Goal: Task Accomplishment & Management: Manage account settings

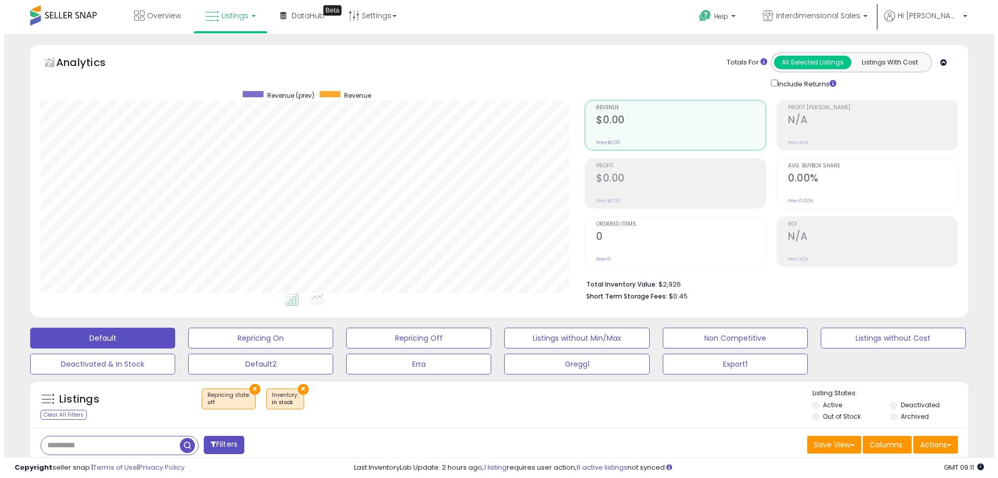
scroll to position [213, 544]
drag, startPoint x: 296, startPoint y: 388, endPoint x: 257, endPoint y: 399, distance: 40.3
click at [296, 388] on button "×" at bounding box center [299, 388] width 11 height 11
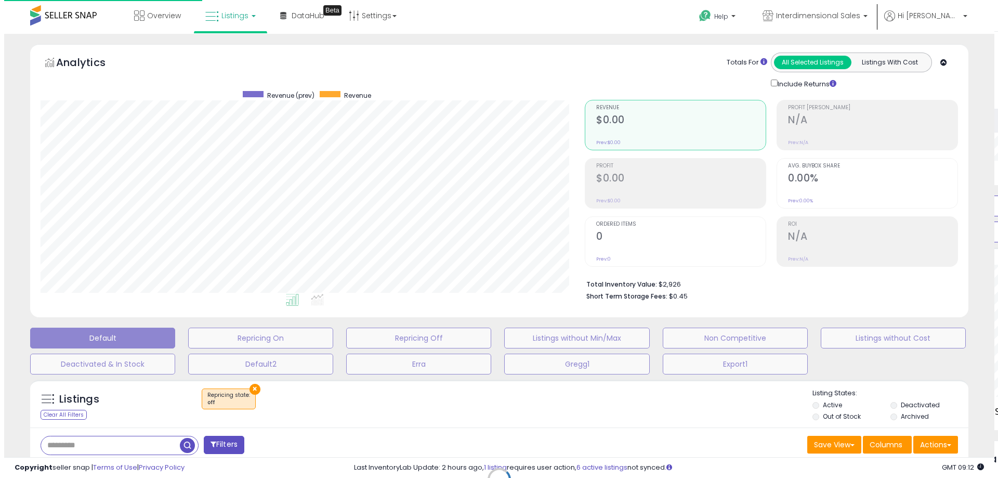
scroll to position [213, 549]
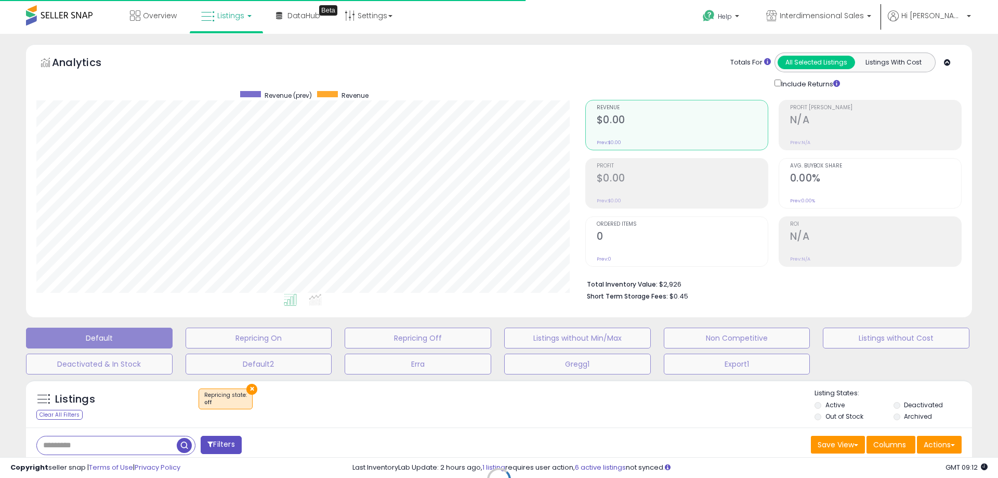
click at [248, 388] on div "Retrieving listings data.." at bounding box center [498, 487] width 961 height 226
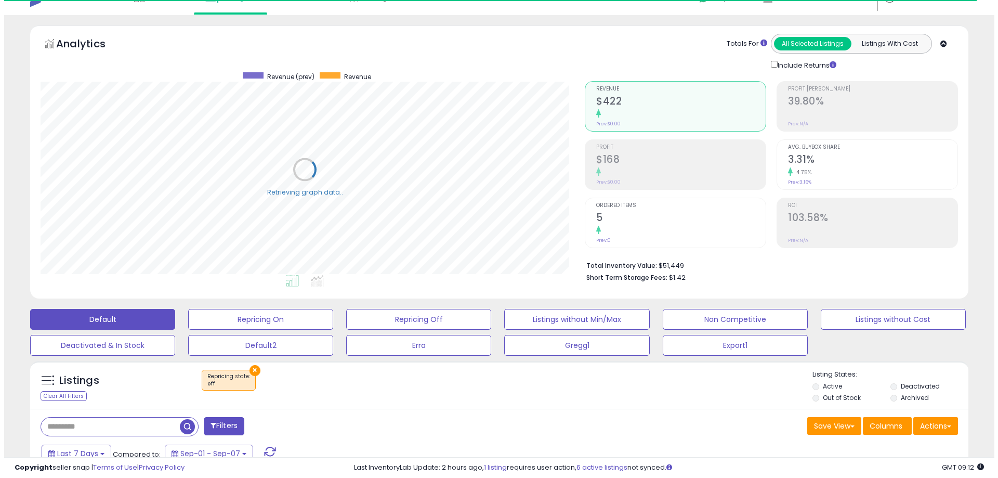
scroll to position [52, 0]
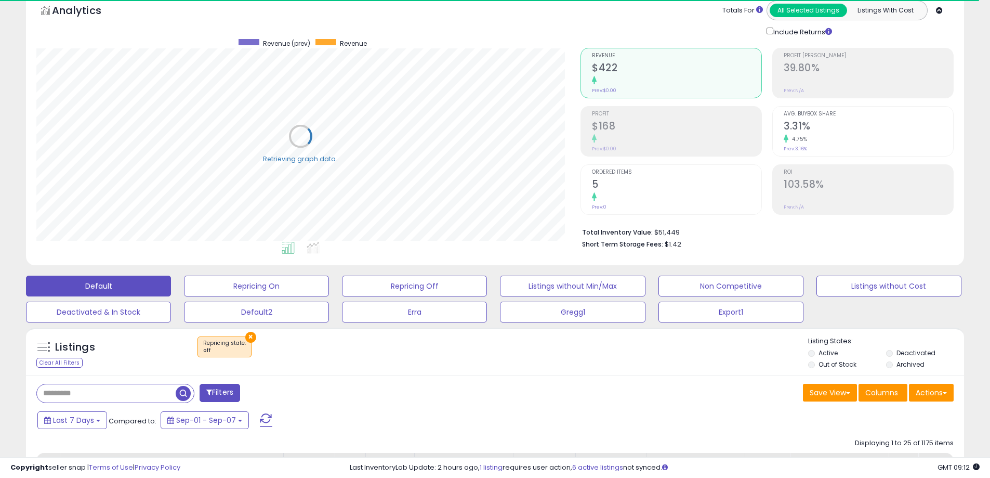
click at [249, 340] on button "×" at bounding box center [250, 337] width 11 height 11
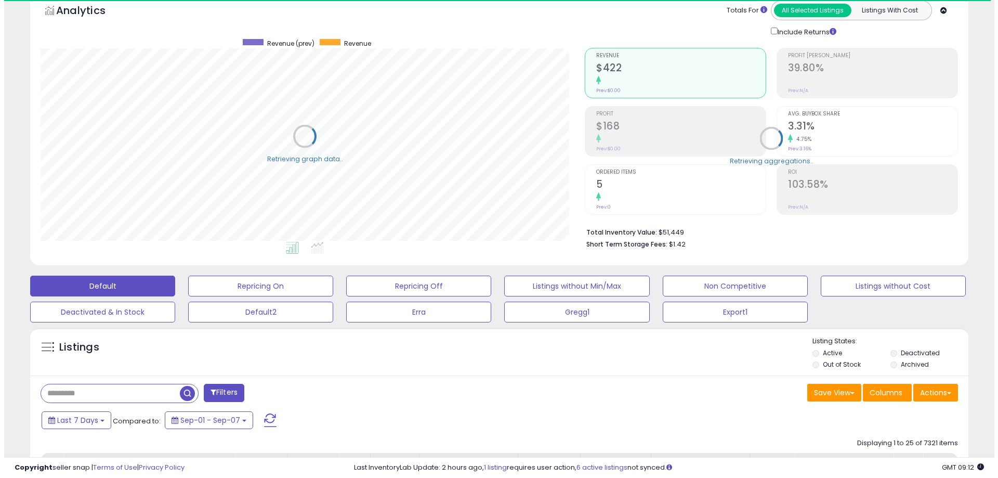
scroll to position [213, 544]
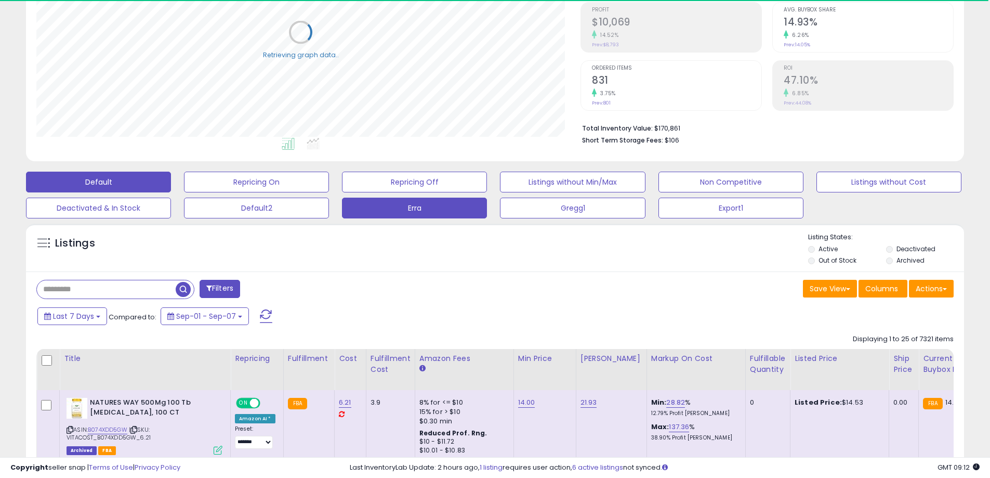
click at [413, 213] on button "Erra" at bounding box center [414, 207] width 145 height 21
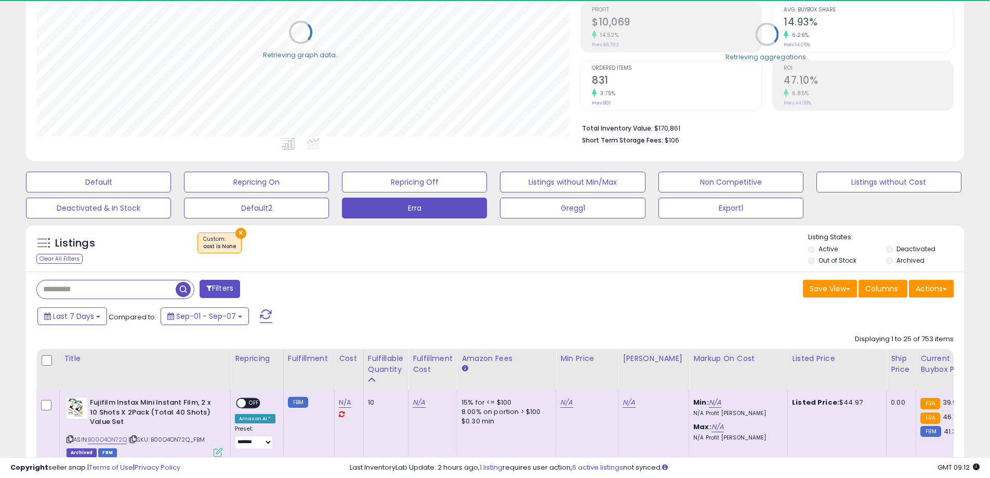
scroll to position [519419, 519088]
click at [90, 316] on span "Last 7 Days" at bounding box center [73, 316] width 41 height 10
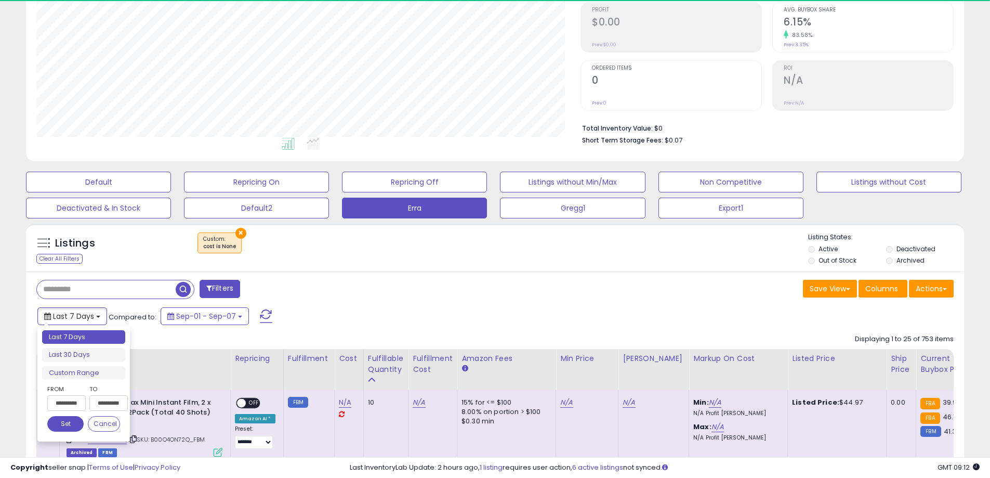
scroll to position [213, 544]
type input "**********"
click at [76, 350] on li "Last 30 Days" at bounding box center [83, 355] width 83 height 14
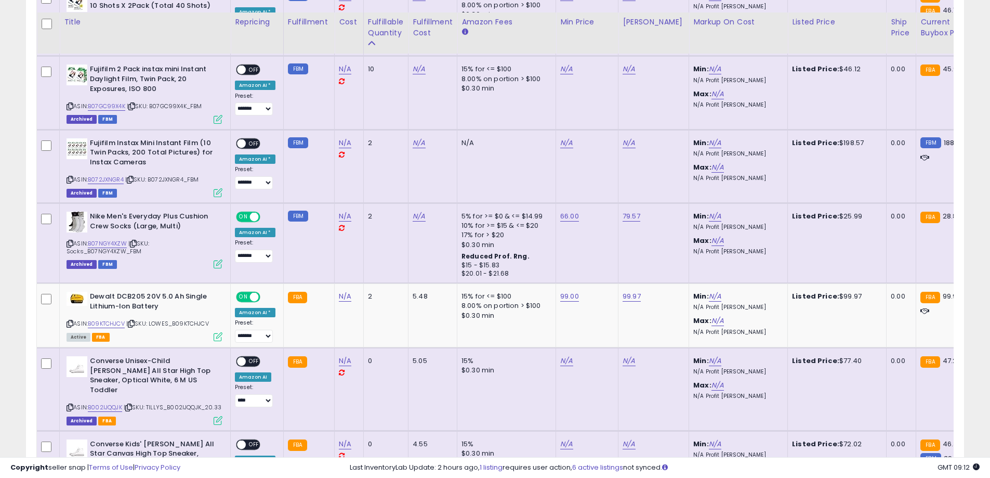
scroll to position [572, 0]
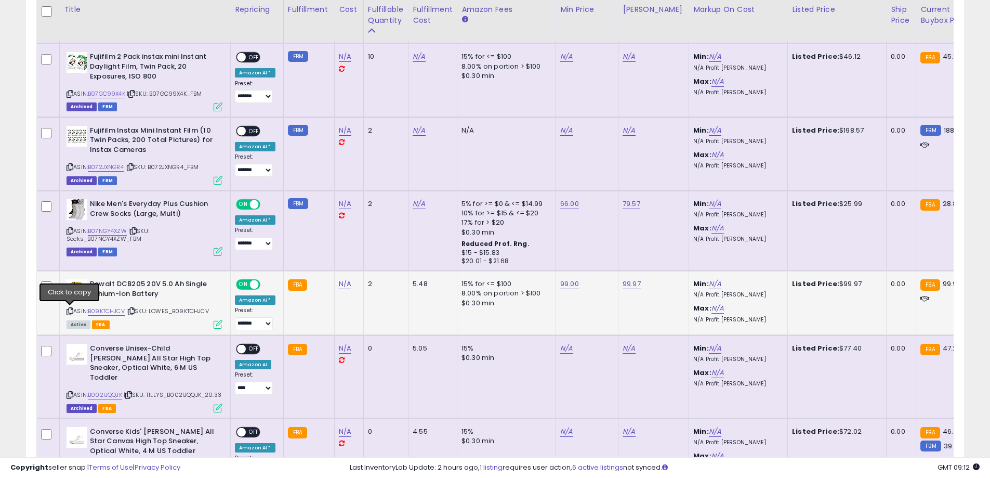
click at [69, 310] on icon at bounding box center [70, 311] width 7 height 6
click at [133, 308] on icon at bounding box center [131, 311] width 7 height 6
drag, startPoint x: 70, startPoint y: 312, endPoint x: 14, endPoint y: 127, distance: 192.7
click at [70, 312] on icon at bounding box center [70, 311] width 7 height 6
click at [339, 285] on link "N/A" at bounding box center [345, 284] width 12 height 10
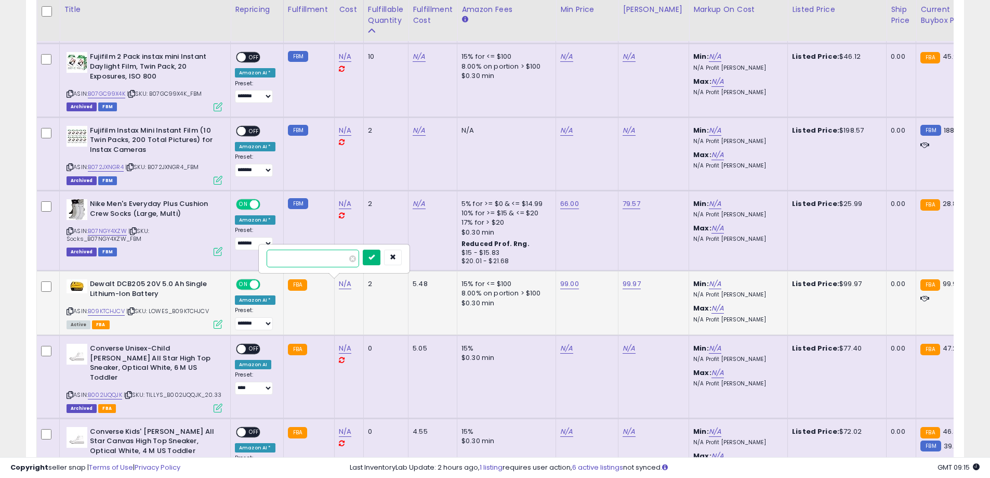
type input "***"
click at [375, 257] on icon "submit" at bounding box center [371, 257] width 6 height 6
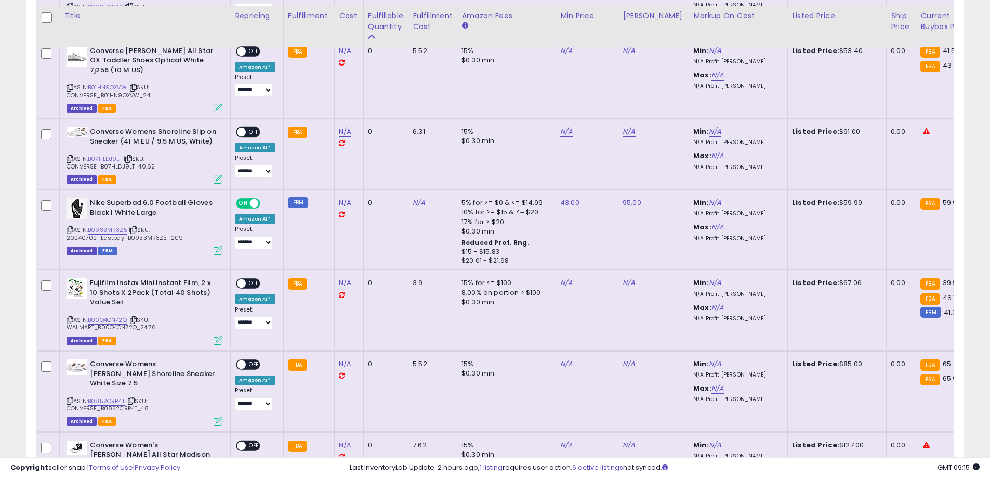
scroll to position [1039, 0]
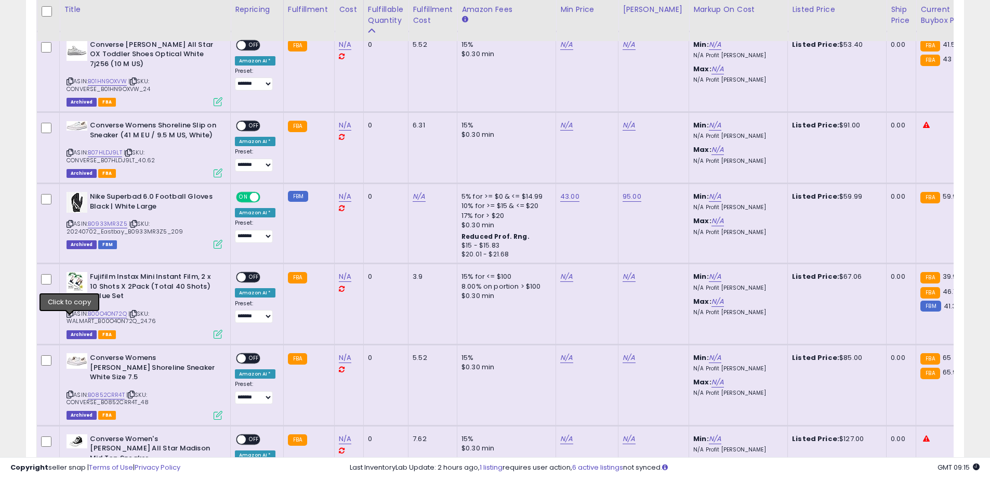
click at [71, 316] on icon at bounding box center [70, 314] width 7 height 6
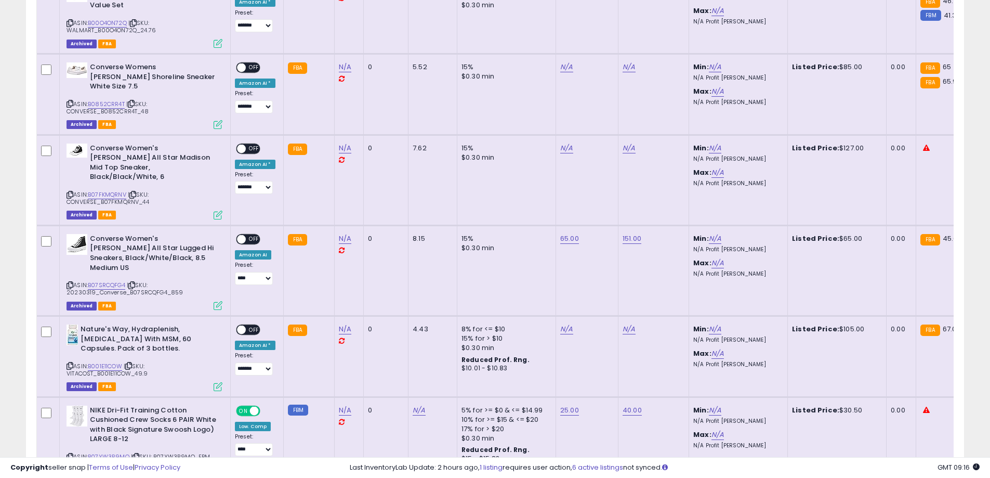
scroll to position [1195, 0]
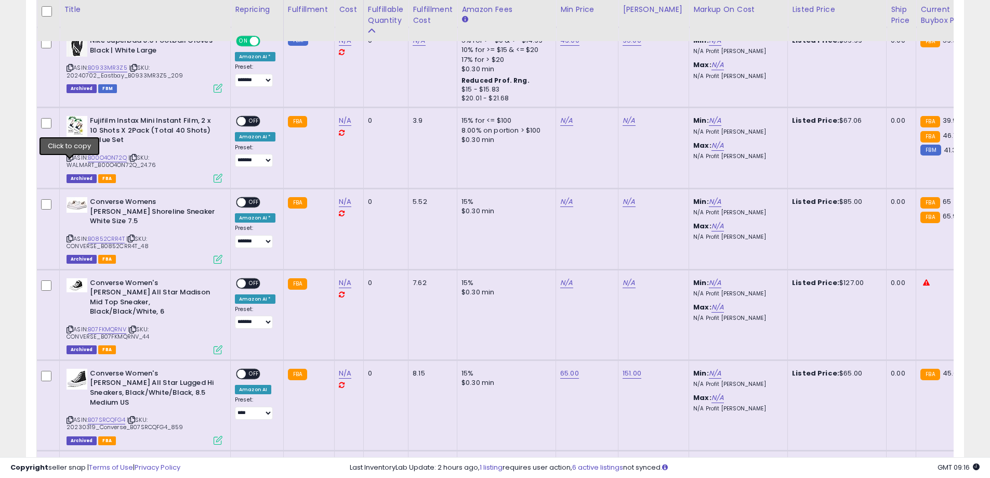
click at [71, 161] on icon at bounding box center [70, 158] width 7 height 6
click at [347, 125] on link "N/A" at bounding box center [345, 120] width 12 height 10
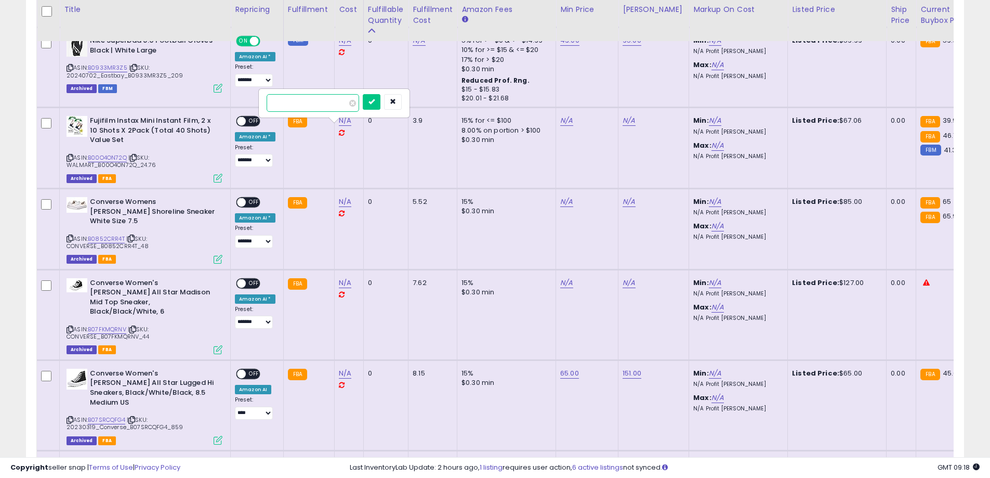
type input "*****"
click at [380, 103] on button "submit" at bounding box center [372, 102] width 18 height 16
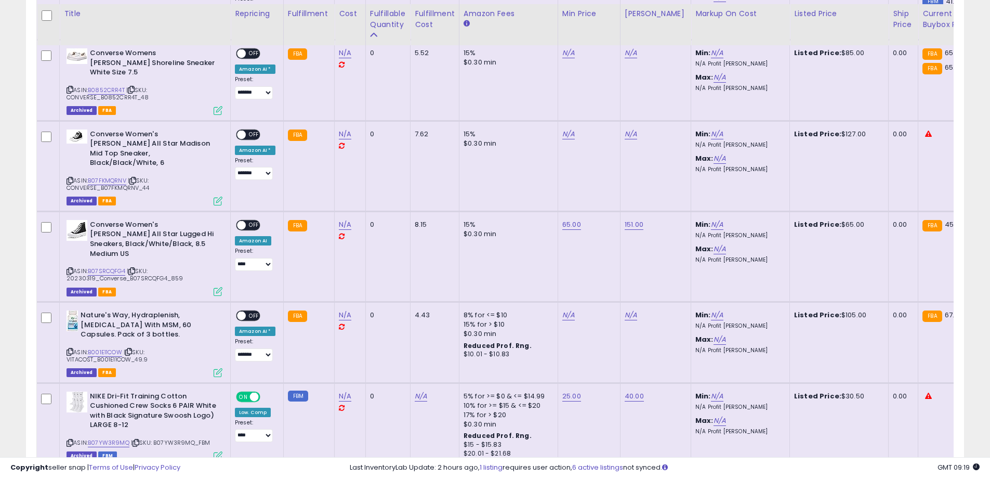
scroll to position [1351, 0]
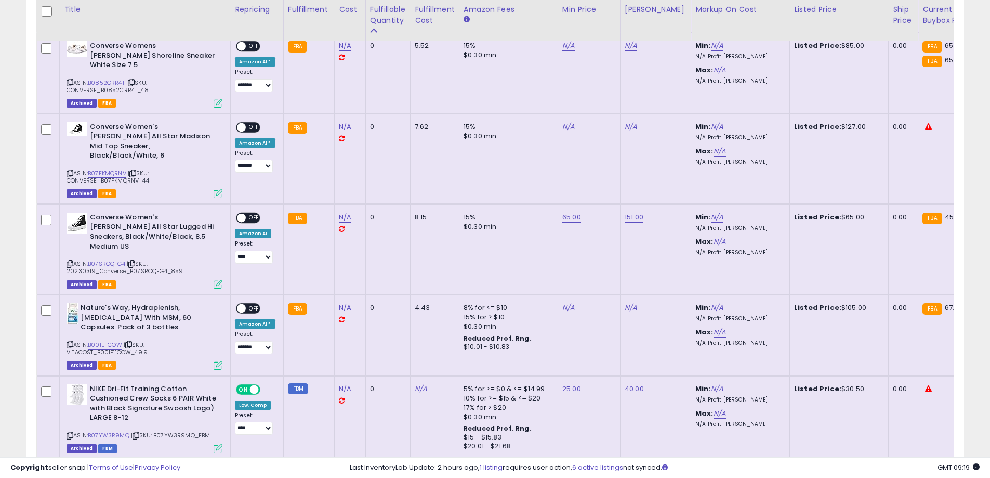
click at [71, 341] on icon at bounding box center [70, 344] width 7 height 6
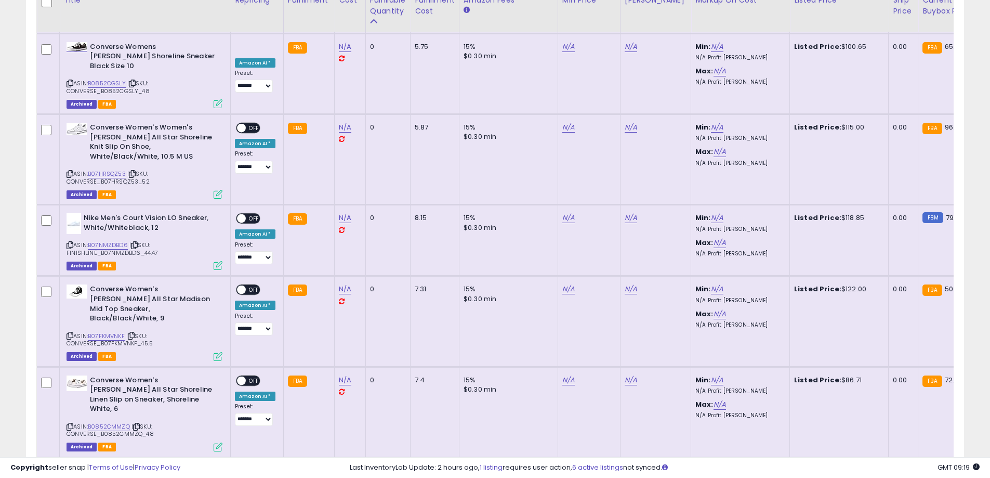
scroll to position [1767, 0]
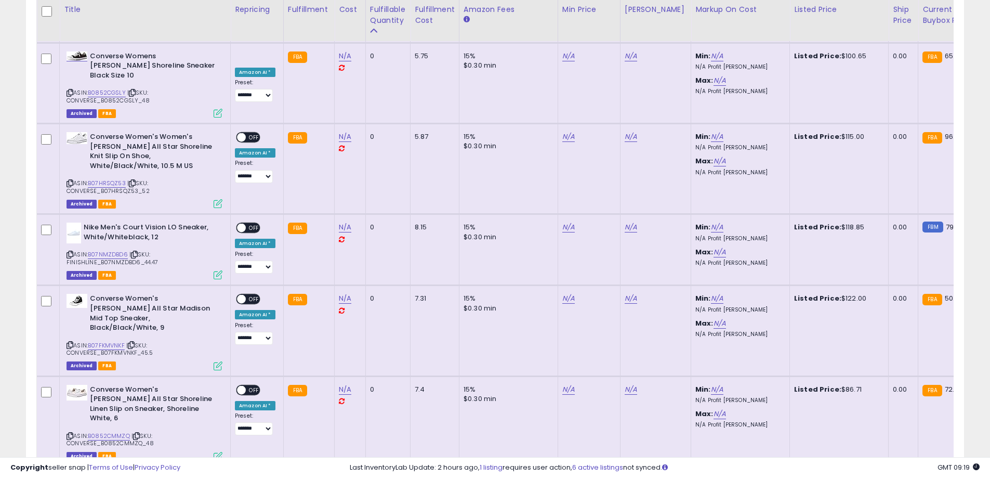
click at [68, 252] on icon at bounding box center [70, 255] width 7 height 6
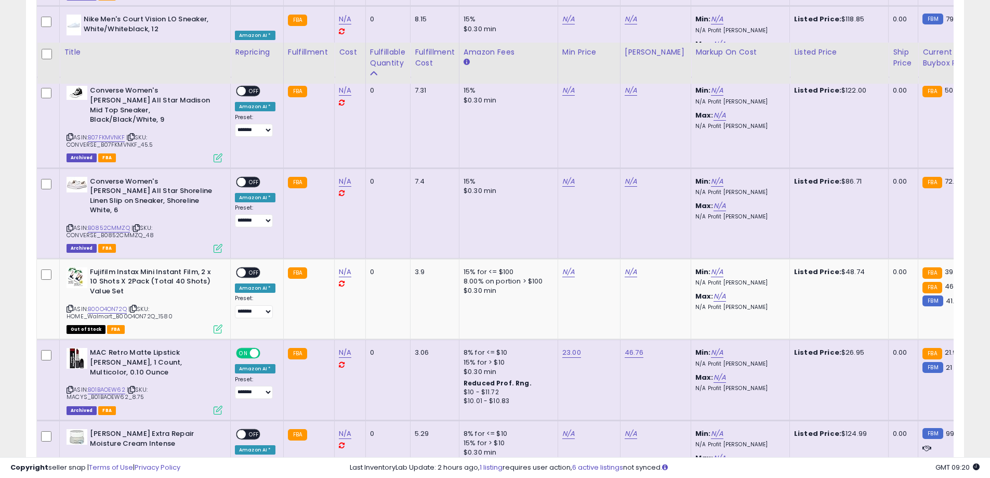
scroll to position [2079, 0]
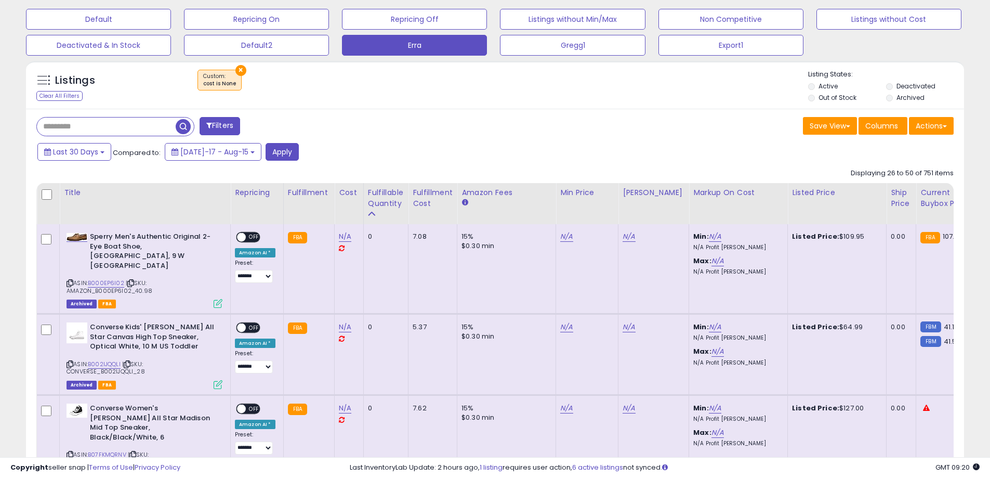
scroll to position [372, 0]
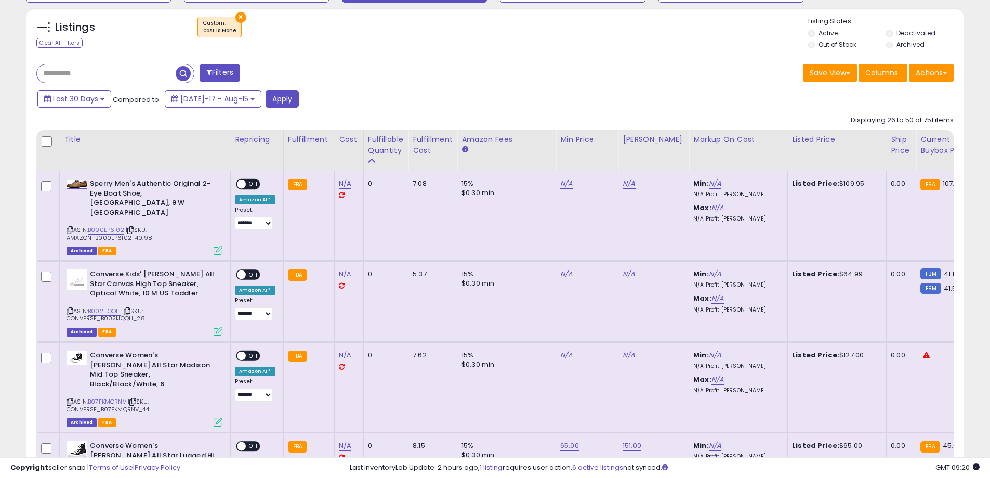
click at [70, 227] on icon at bounding box center [70, 230] width 7 height 6
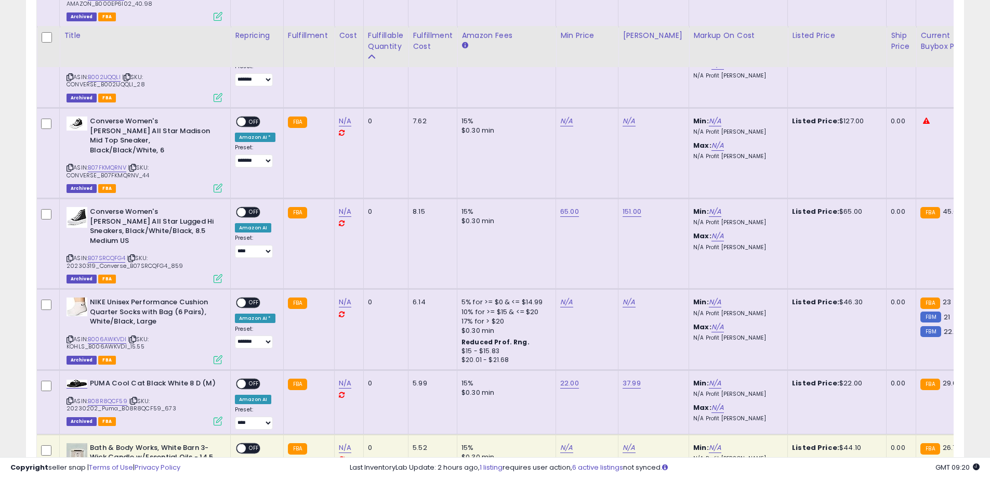
scroll to position [631, 0]
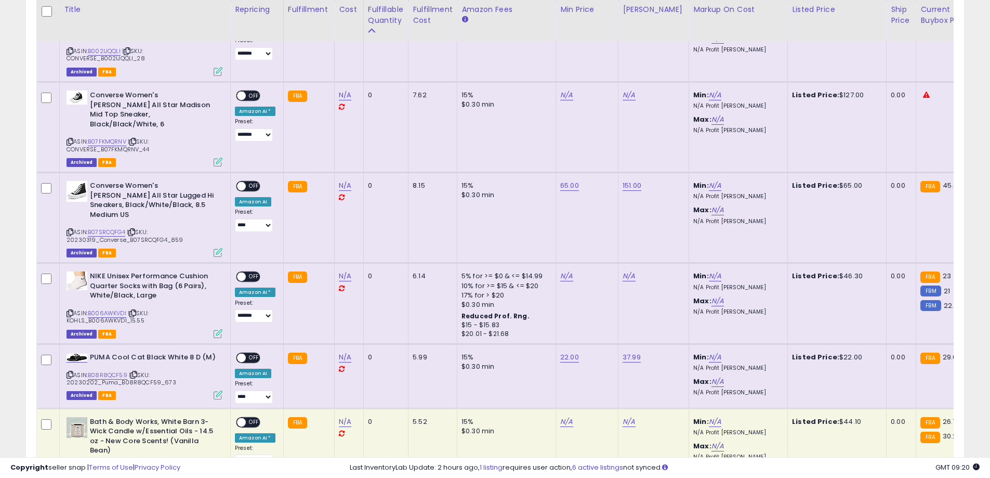
click at [72, 310] on icon at bounding box center [70, 313] width 7 height 6
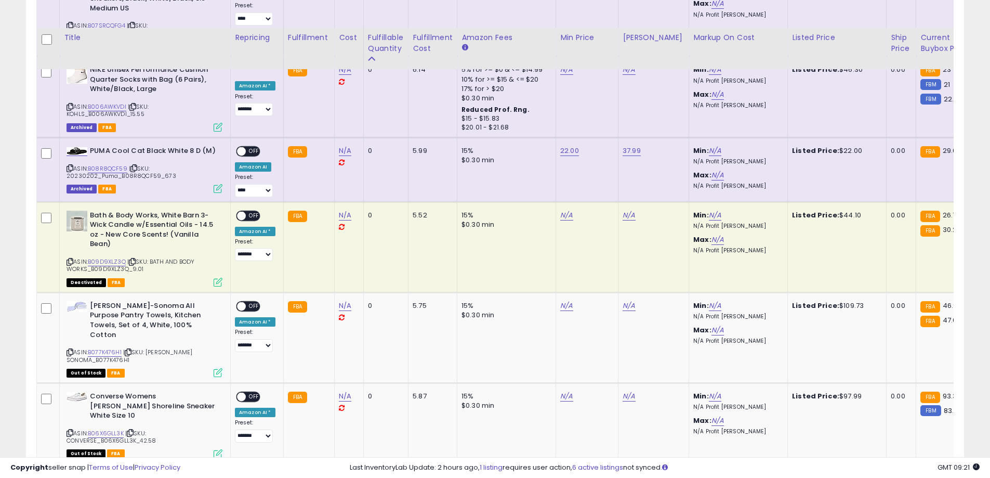
scroll to position [891, 0]
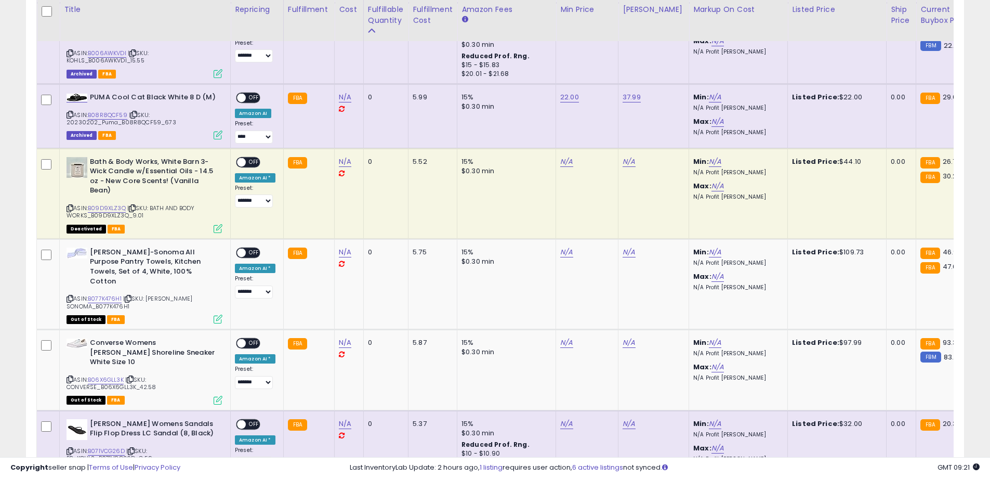
click at [69, 205] on icon at bounding box center [70, 208] width 7 height 6
click at [71, 296] on icon at bounding box center [70, 299] width 7 height 6
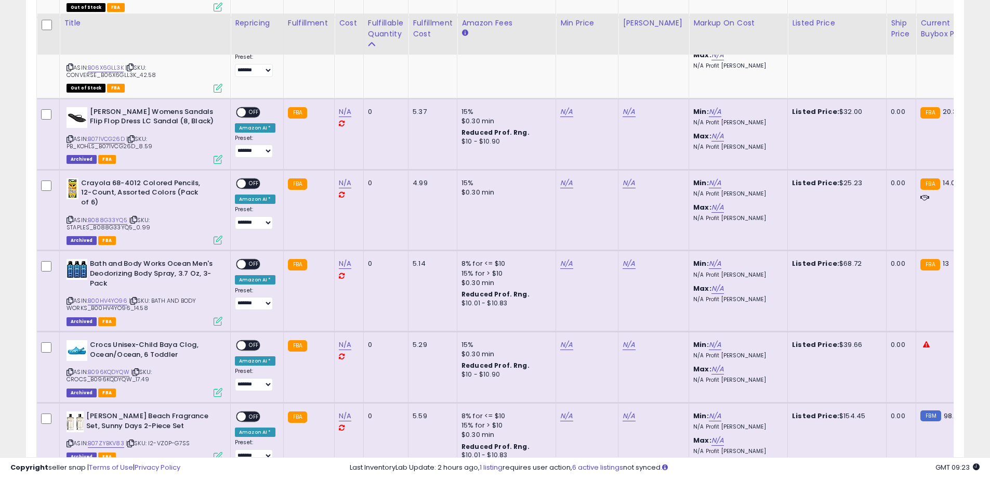
scroll to position [1307, 0]
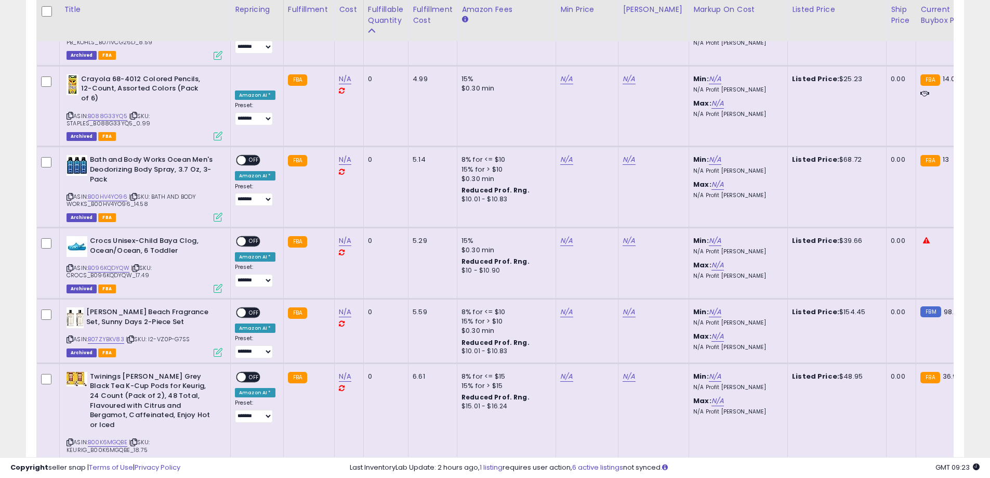
click at [67, 265] on icon at bounding box center [70, 268] width 7 height 6
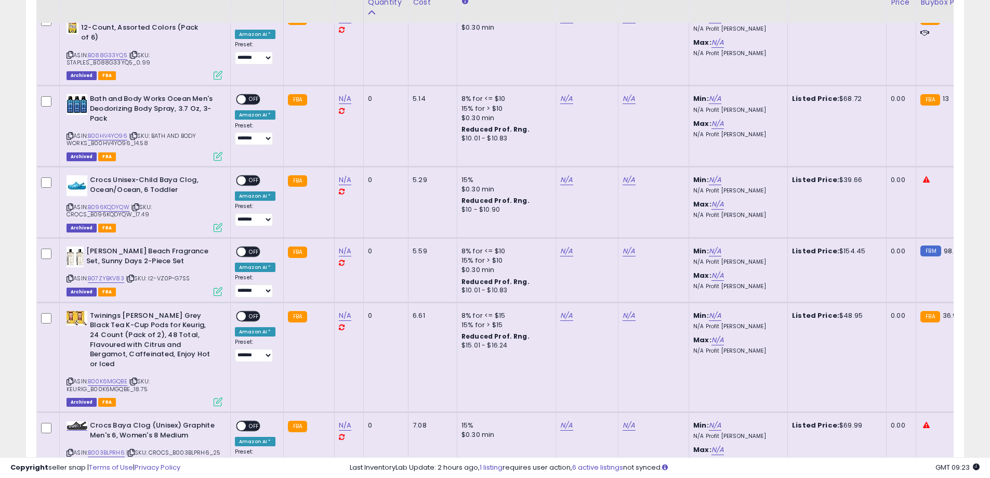
scroll to position [1411, 0]
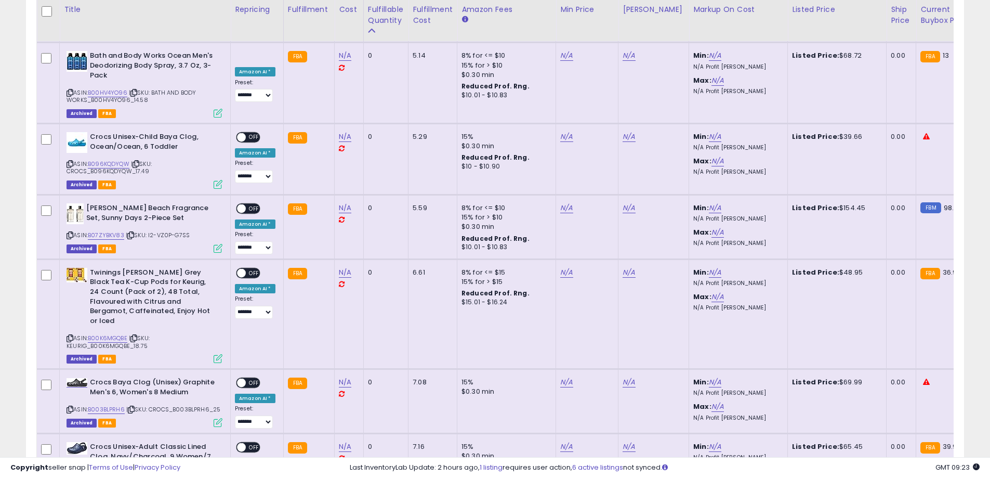
click at [68, 335] on icon at bounding box center [70, 338] width 7 height 6
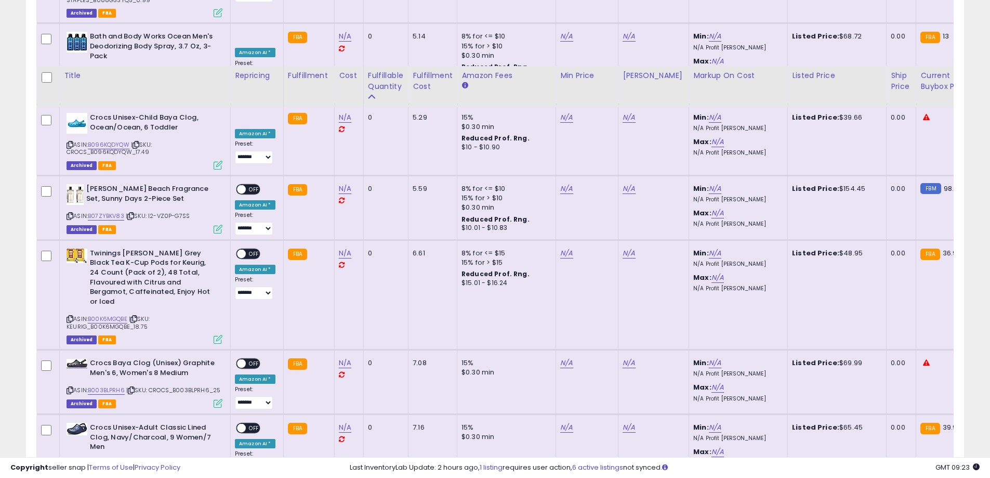
scroll to position [1515, 0]
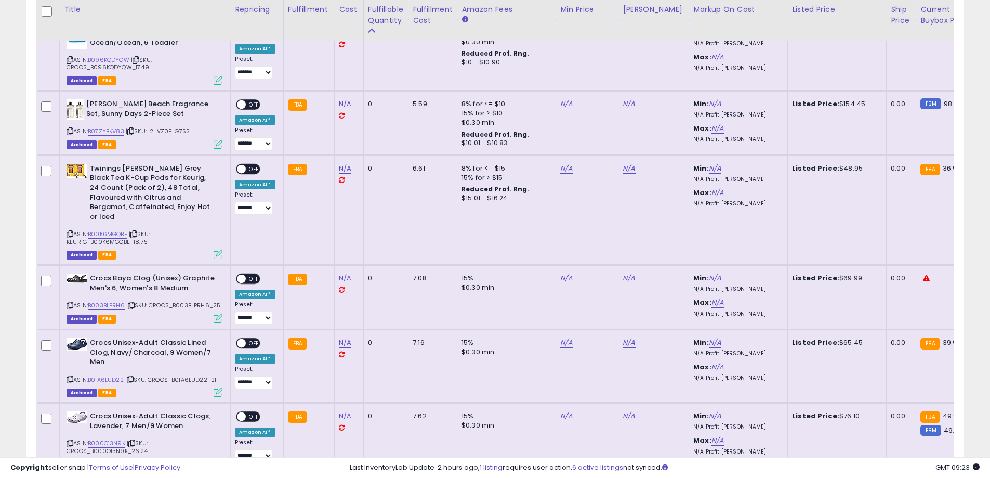
click at [71, 302] on icon at bounding box center [70, 305] width 7 height 6
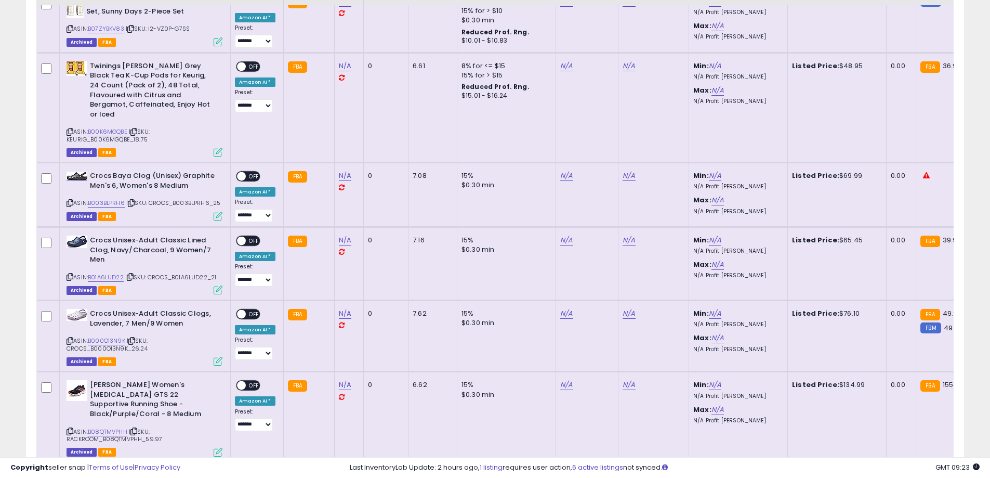
scroll to position [1619, 0]
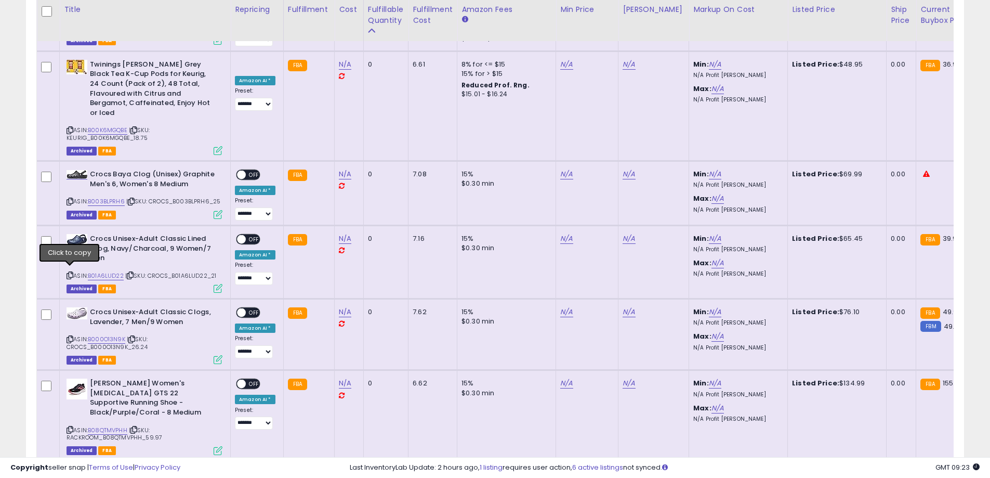
click at [68, 336] on icon at bounding box center [70, 339] width 7 height 6
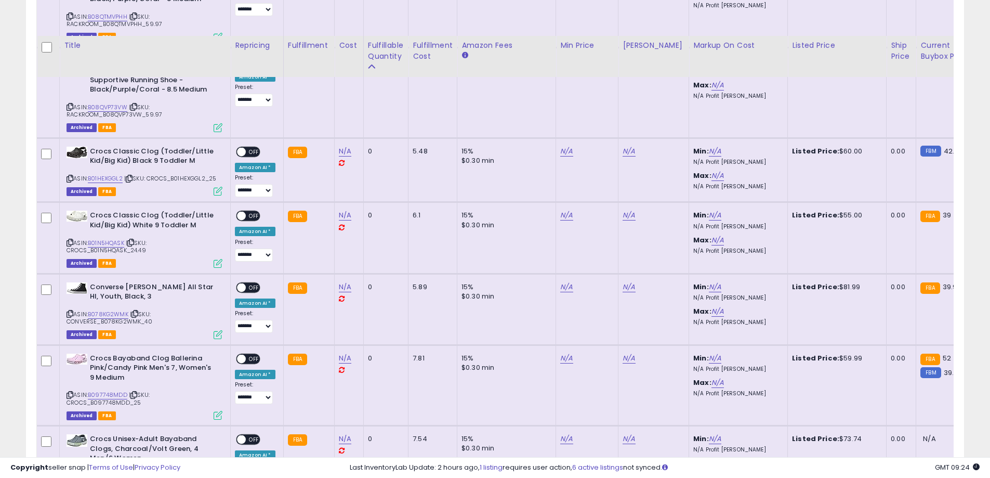
scroll to position [2073, 0]
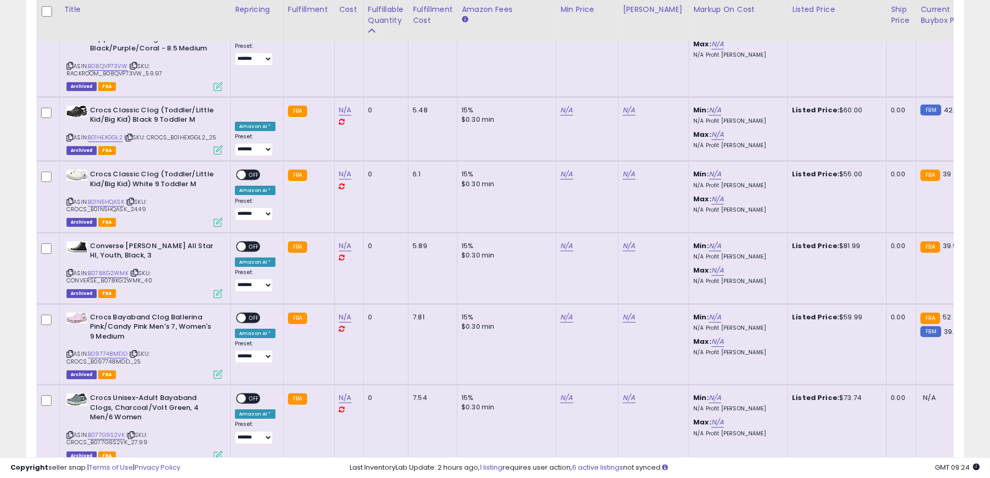
drag, startPoint x: 872, startPoint y: 407, endPoint x: 490, endPoint y: 375, distance: 383.3
click at [872, 477] on link "3" at bounding box center [873, 486] width 18 height 18
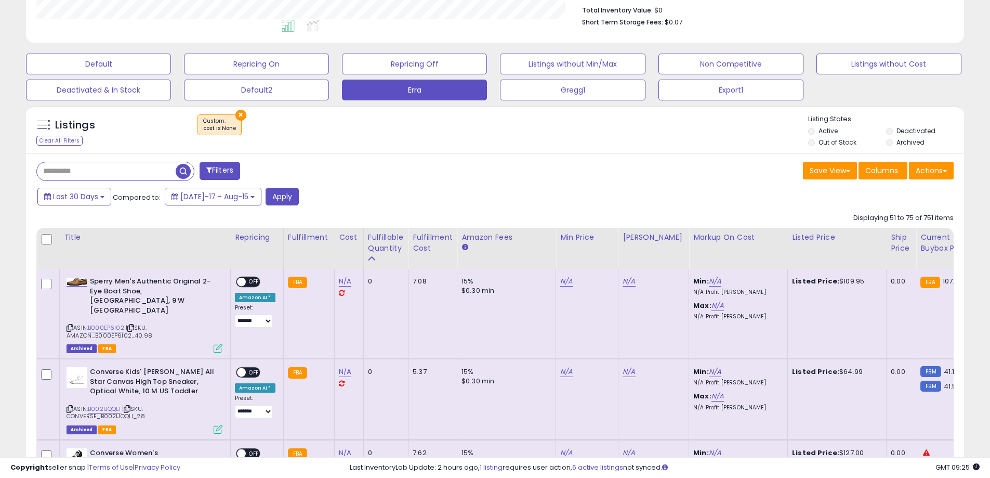
scroll to position [177, 0]
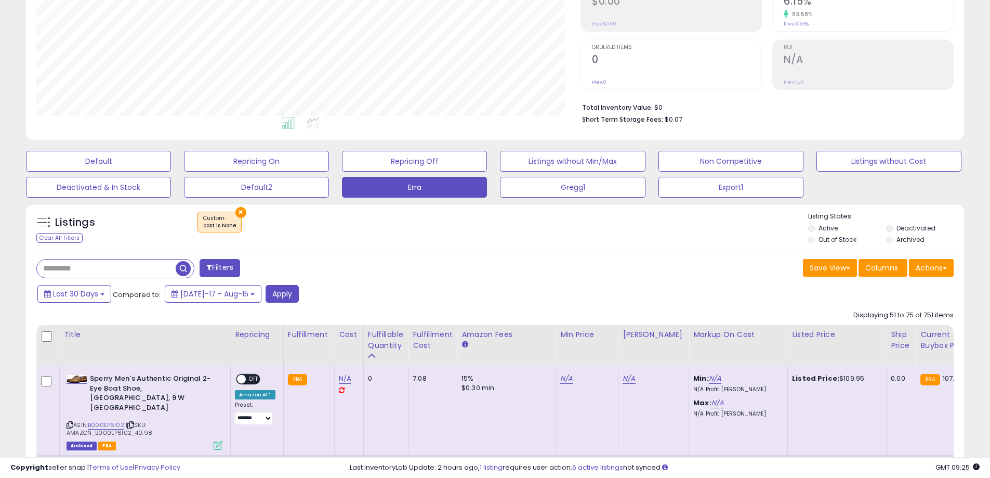
click at [104, 269] on input "text" at bounding box center [106, 268] width 139 height 18
paste input "**********"
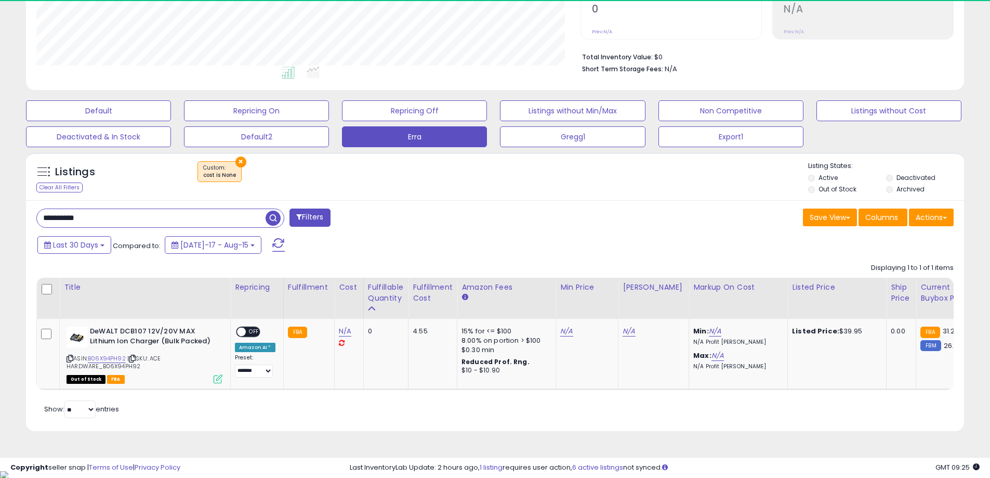
scroll to position [213, 544]
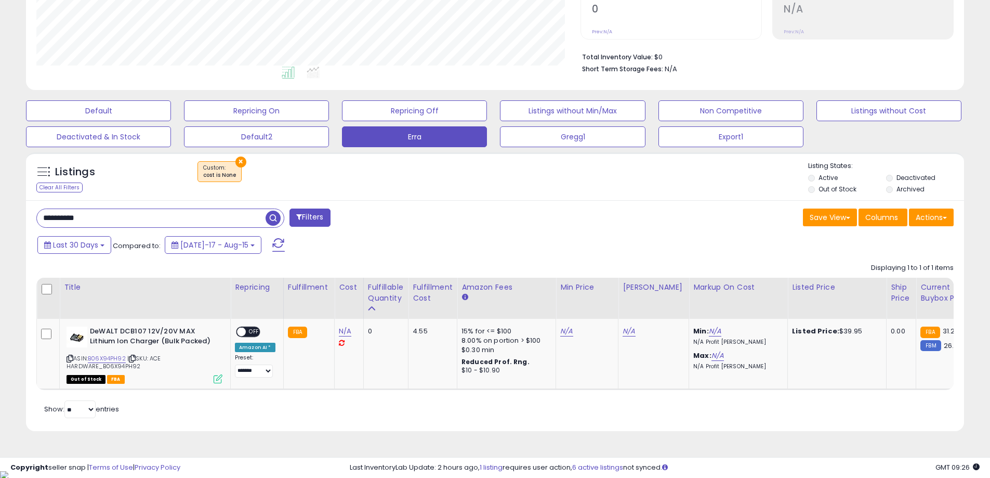
click at [113, 221] on input "**********" at bounding box center [151, 218] width 229 height 18
paste input "text"
click at [117, 222] on input "**********" at bounding box center [151, 218] width 229 height 18
paste input "text"
type input "**********"
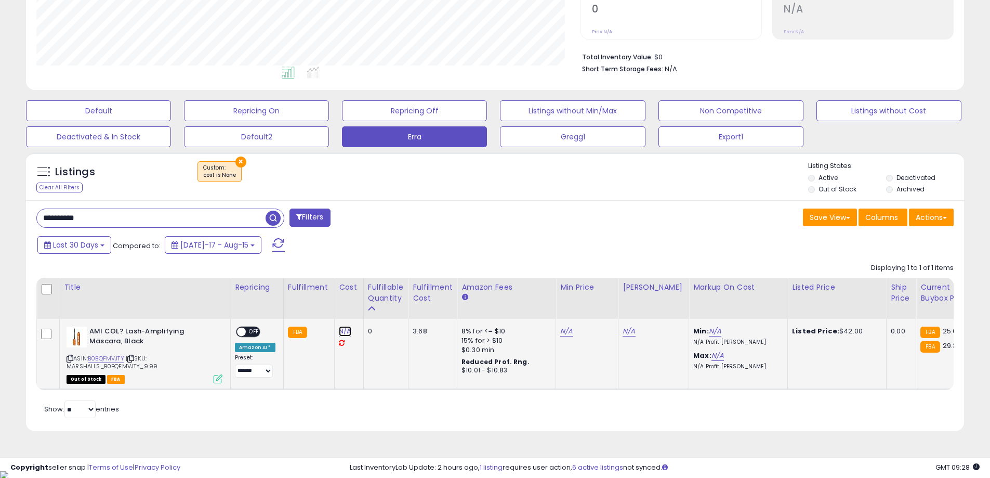
click at [343, 329] on link "N/A" at bounding box center [345, 331] width 12 height 10
click at [289, 303] on input "number" at bounding box center [313, 306] width 92 height 18
type input "****"
drag, startPoint x: 294, startPoint y: 306, endPoint x: 264, endPoint y: 299, distance: 30.4
click at [267, 300] on input "****" at bounding box center [313, 306] width 92 height 18
